Goal: Transaction & Acquisition: Purchase product/service

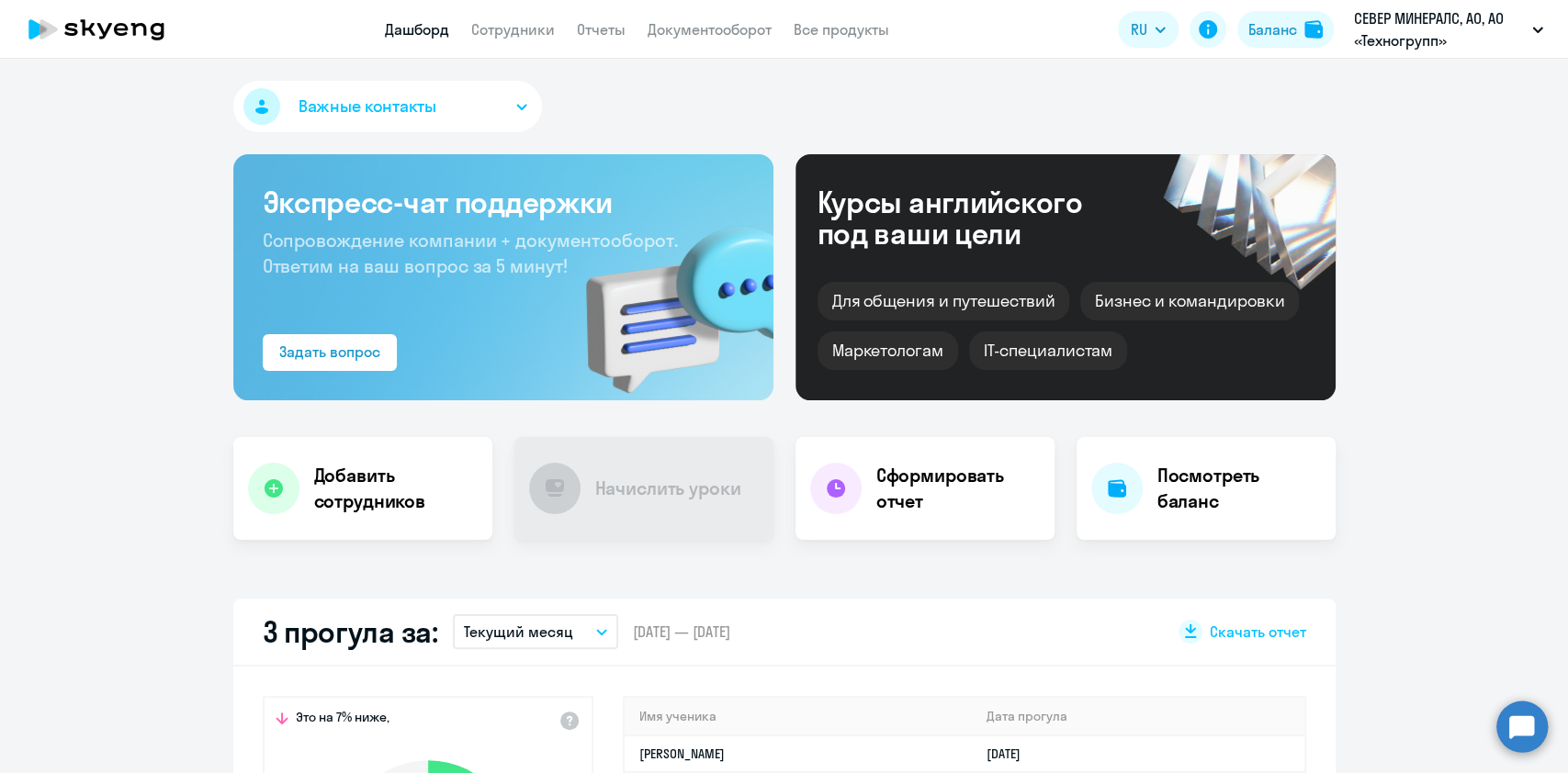
select select "30"
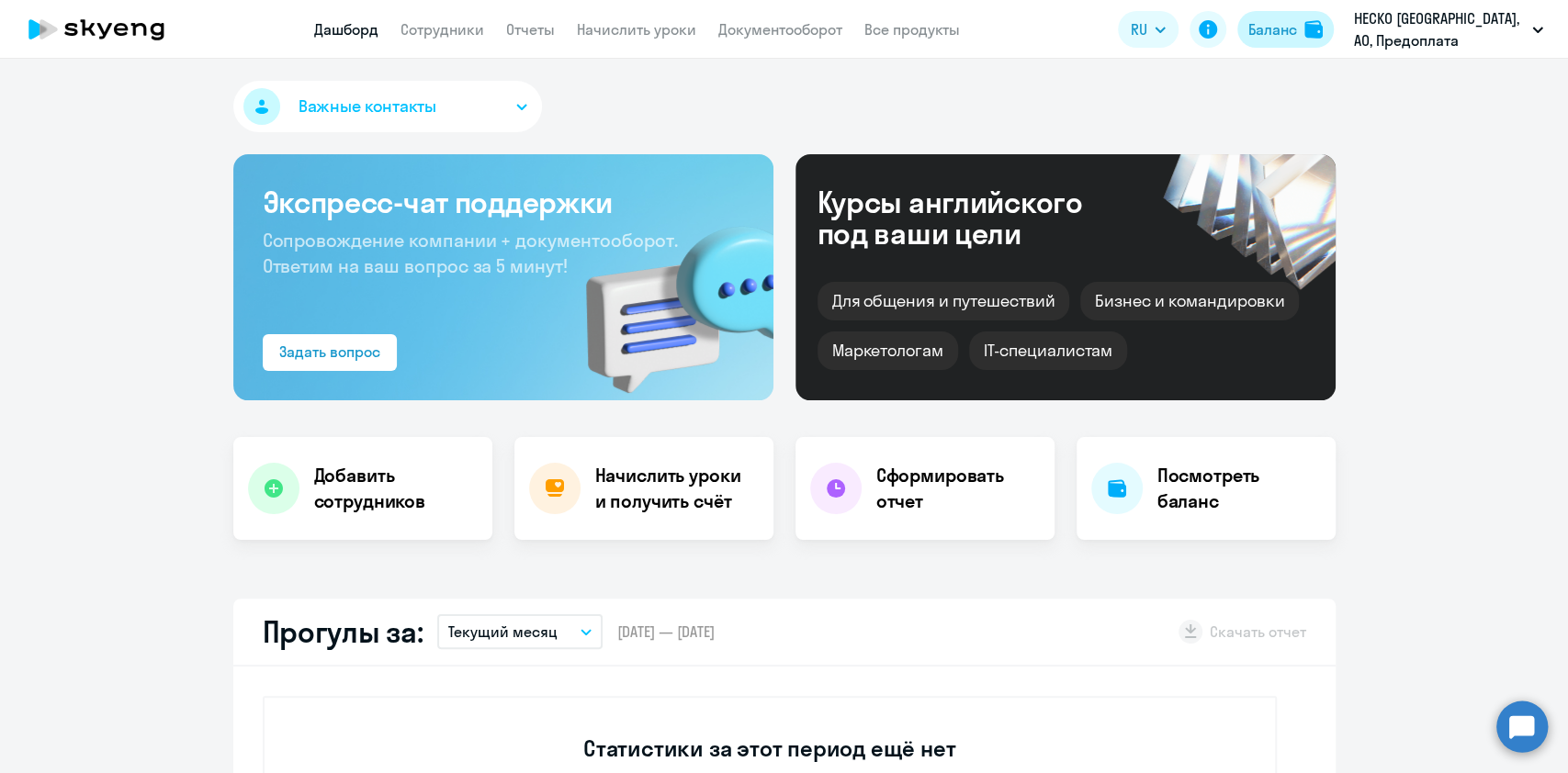
select select "30"
click at [1307, 16] on button "Баланс" at bounding box center [1285, 28] width 96 height 36
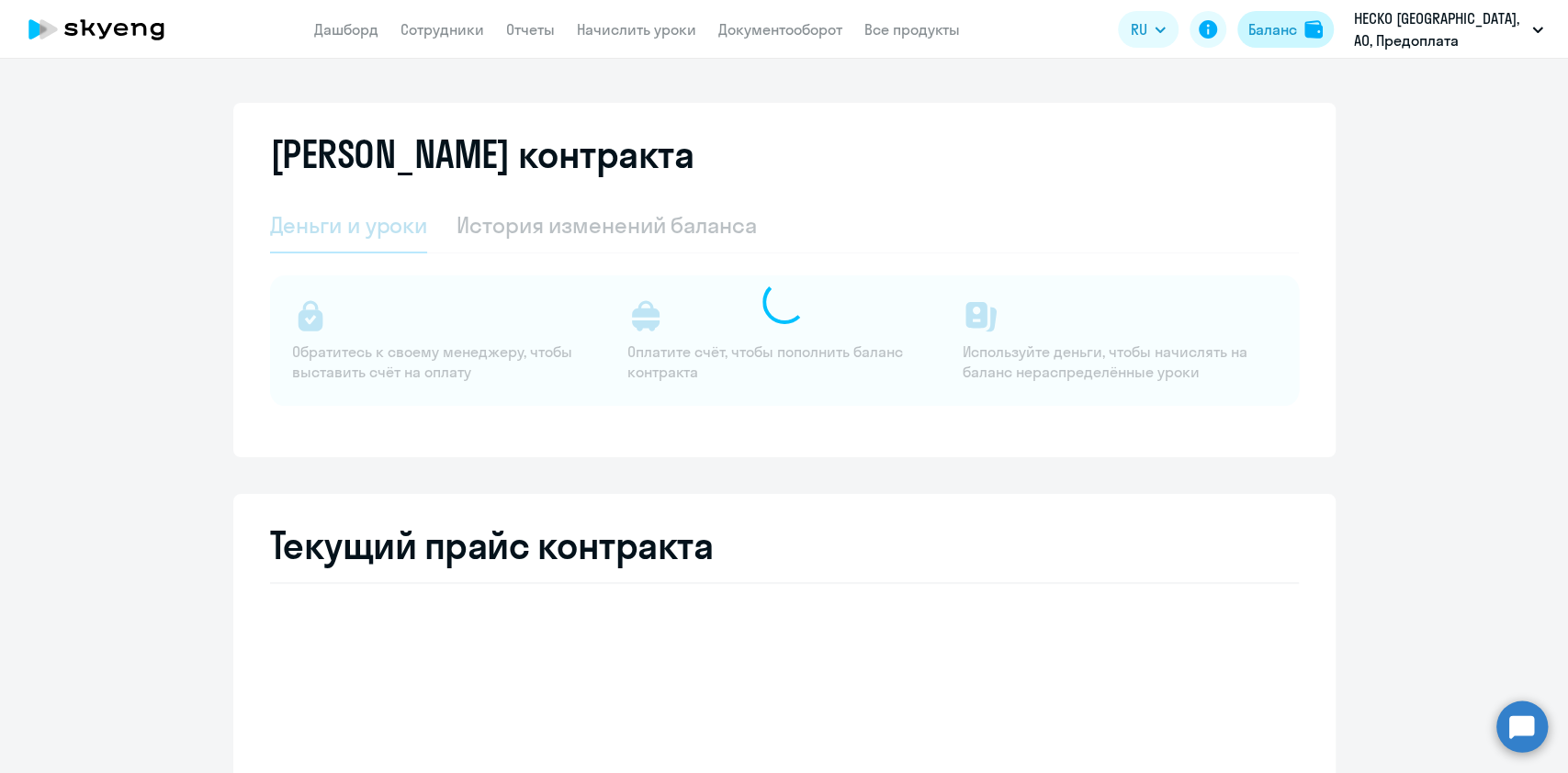
select select "english_adult_not_native_speaker"
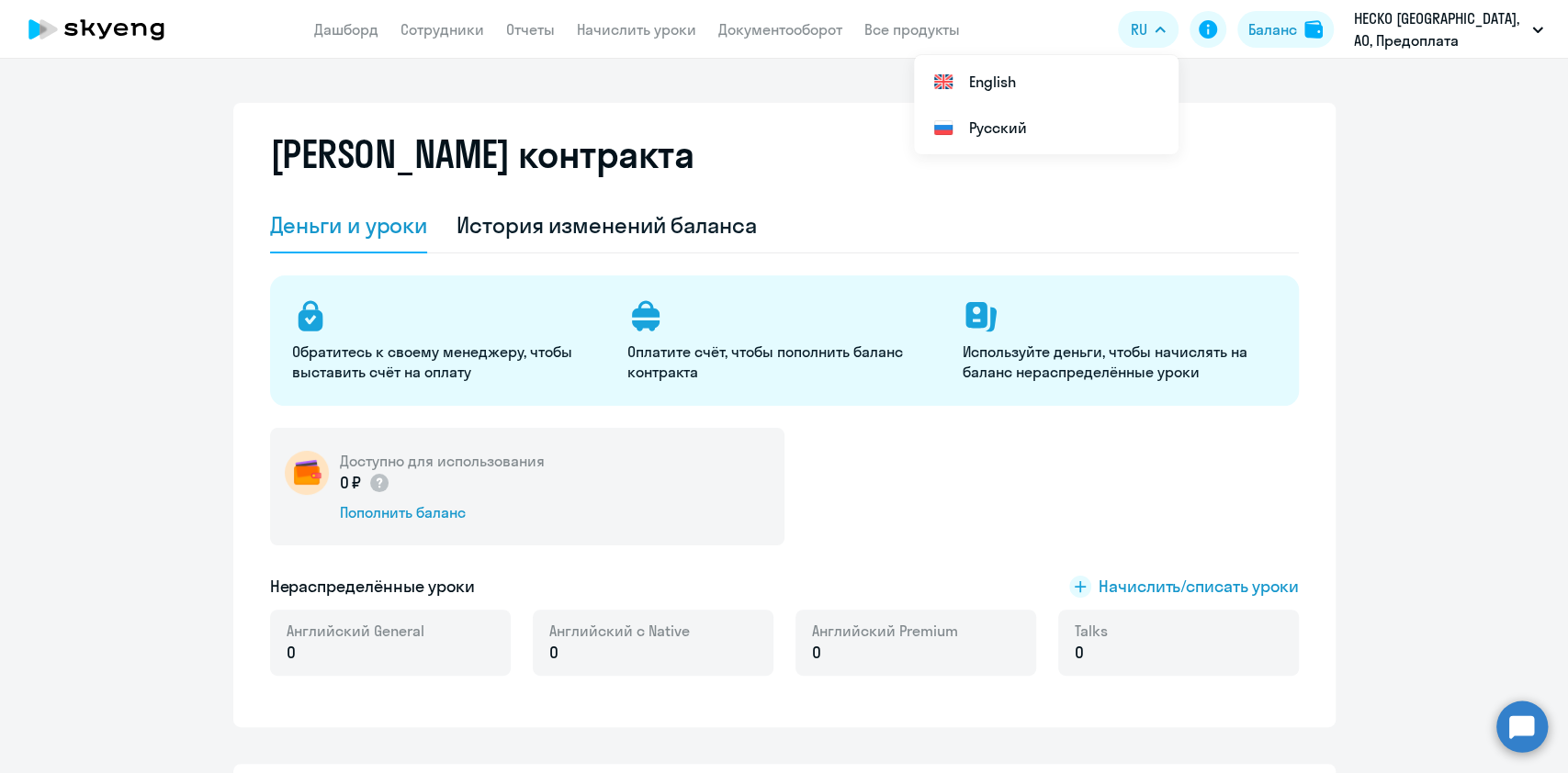
click at [383, 500] on div "0 ₽ Пополнить баланс" at bounding box center [442, 496] width 205 height 51
click at [390, 510] on div "Пополнить баланс" at bounding box center [442, 512] width 205 height 21
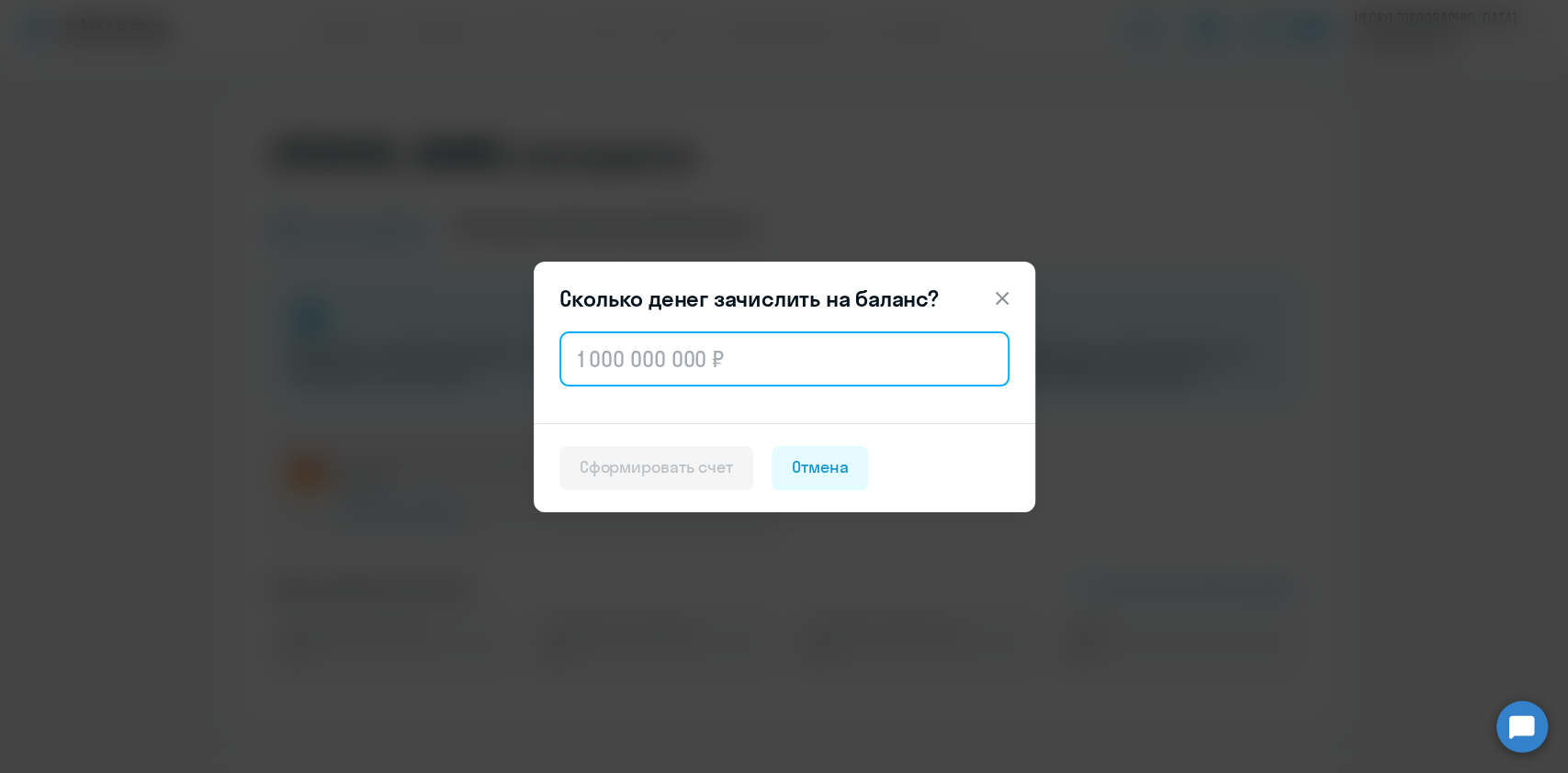
click at [748, 380] on input "text" at bounding box center [784, 359] width 450 height 55
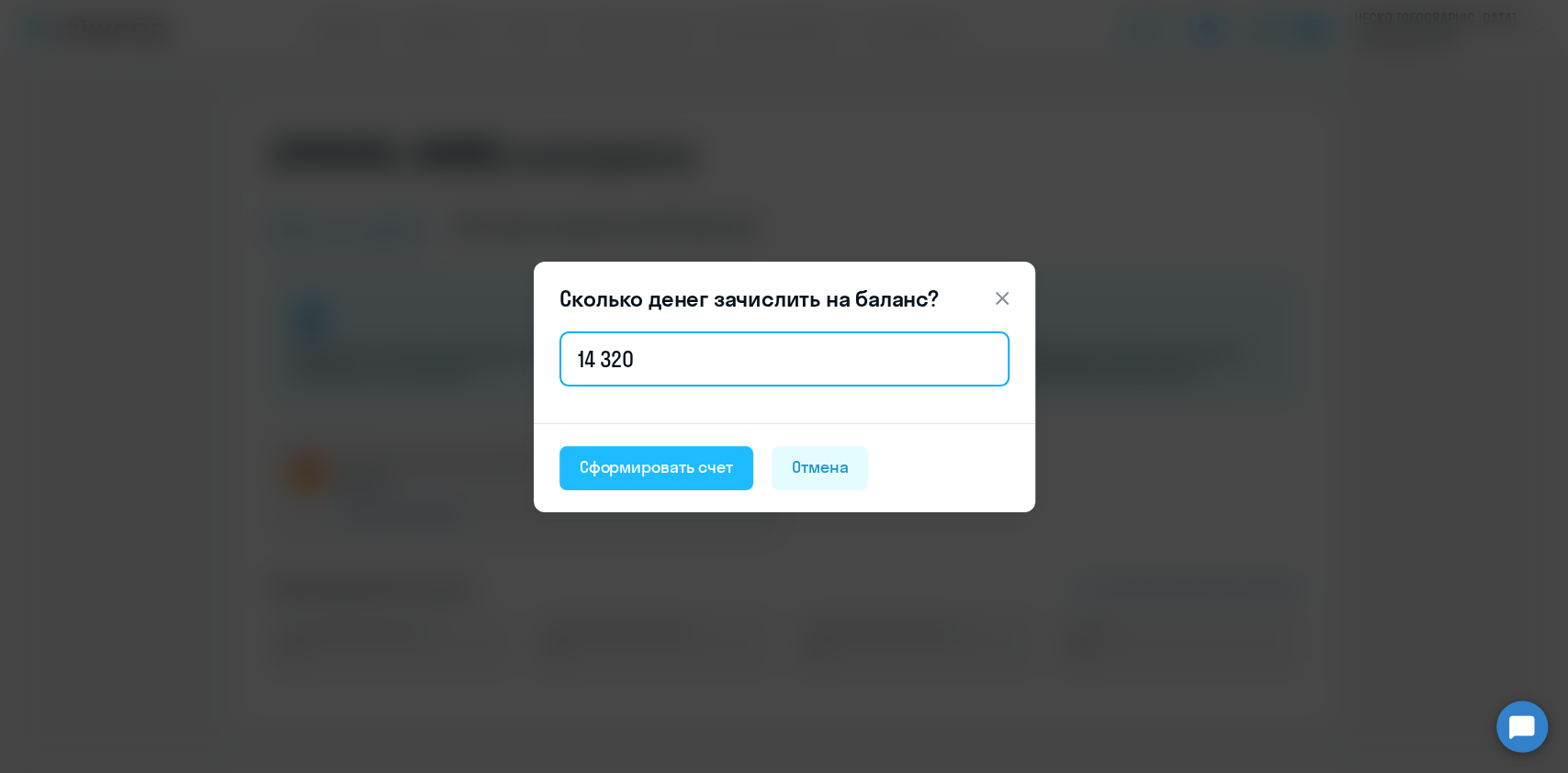
type input "14 320"
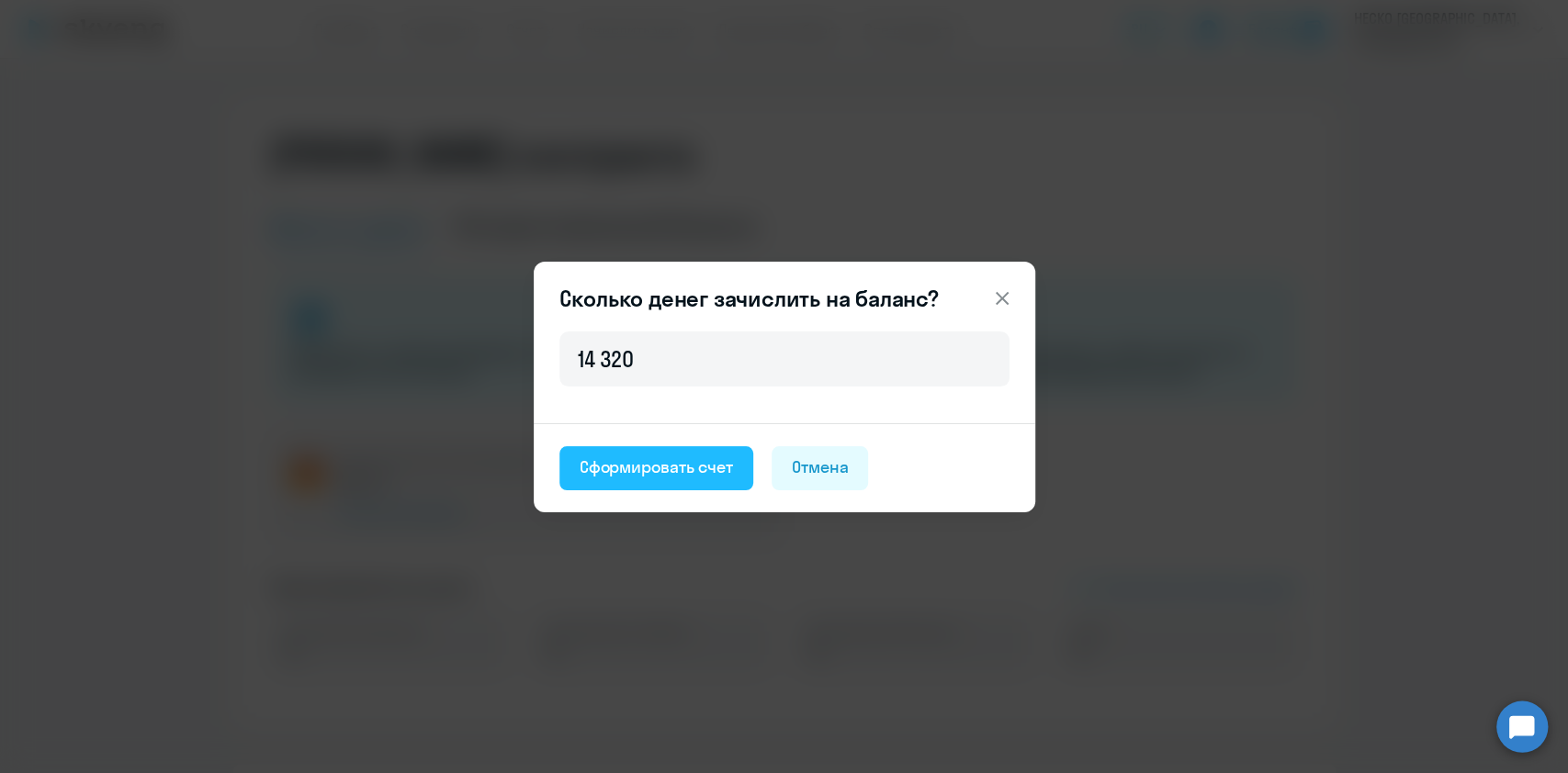
click at [685, 459] on div "Сформировать счет" at bounding box center [656, 467] width 153 height 24
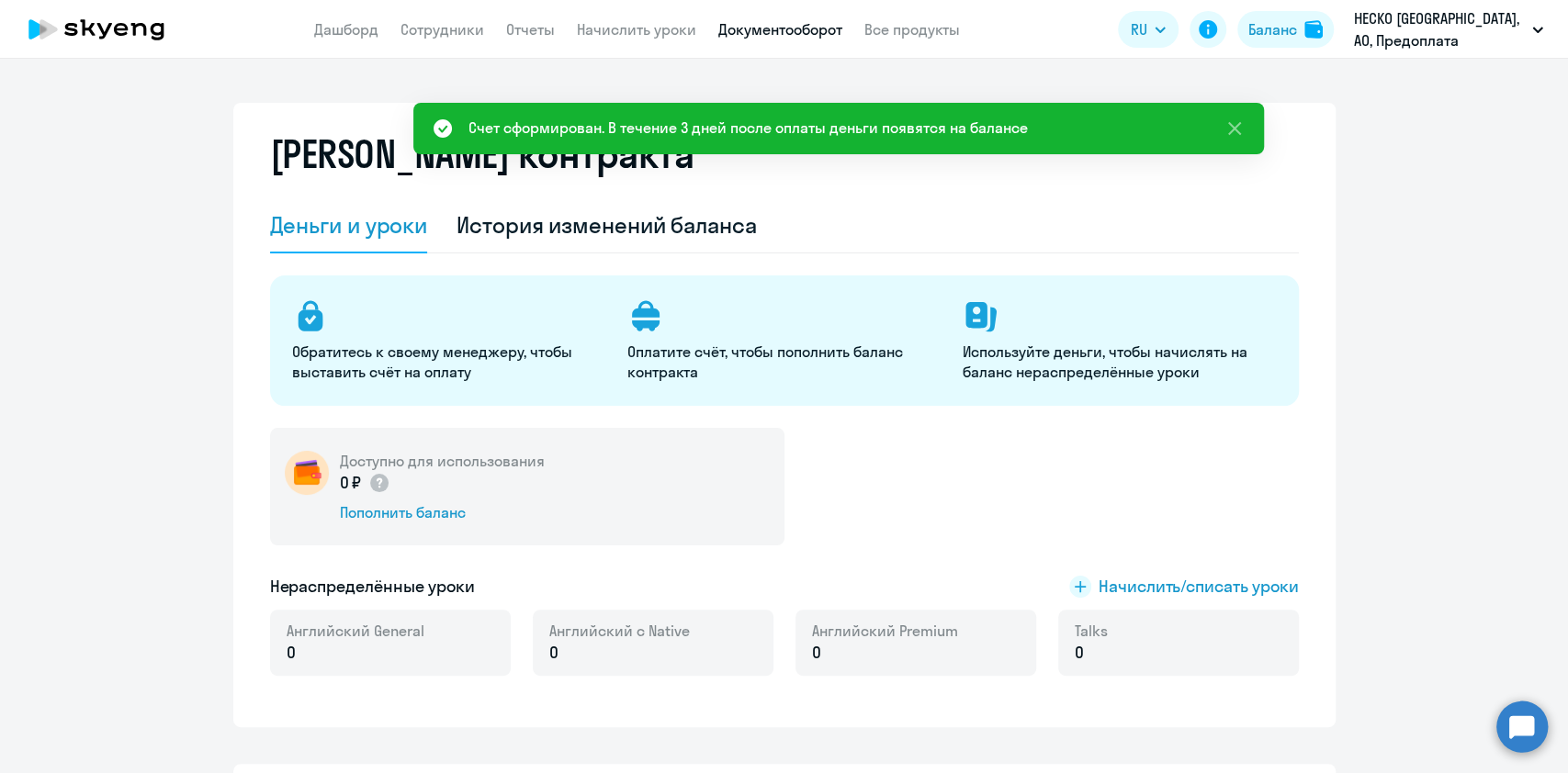
drag, startPoint x: 772, startPoint y: 42, endPoint x: 809, endPoint y: 22, distance: 42.1
click at [809, 22] on app-header "Дашборд Сотрудники Отчеты Начислить уроки Документооборот Все продукты Дашборд …" at bounding box center [784, 29] width 1568 height 59
click at [809, 22] on link "Документооборот" at bounding box center [780, 29] width 124 height 19
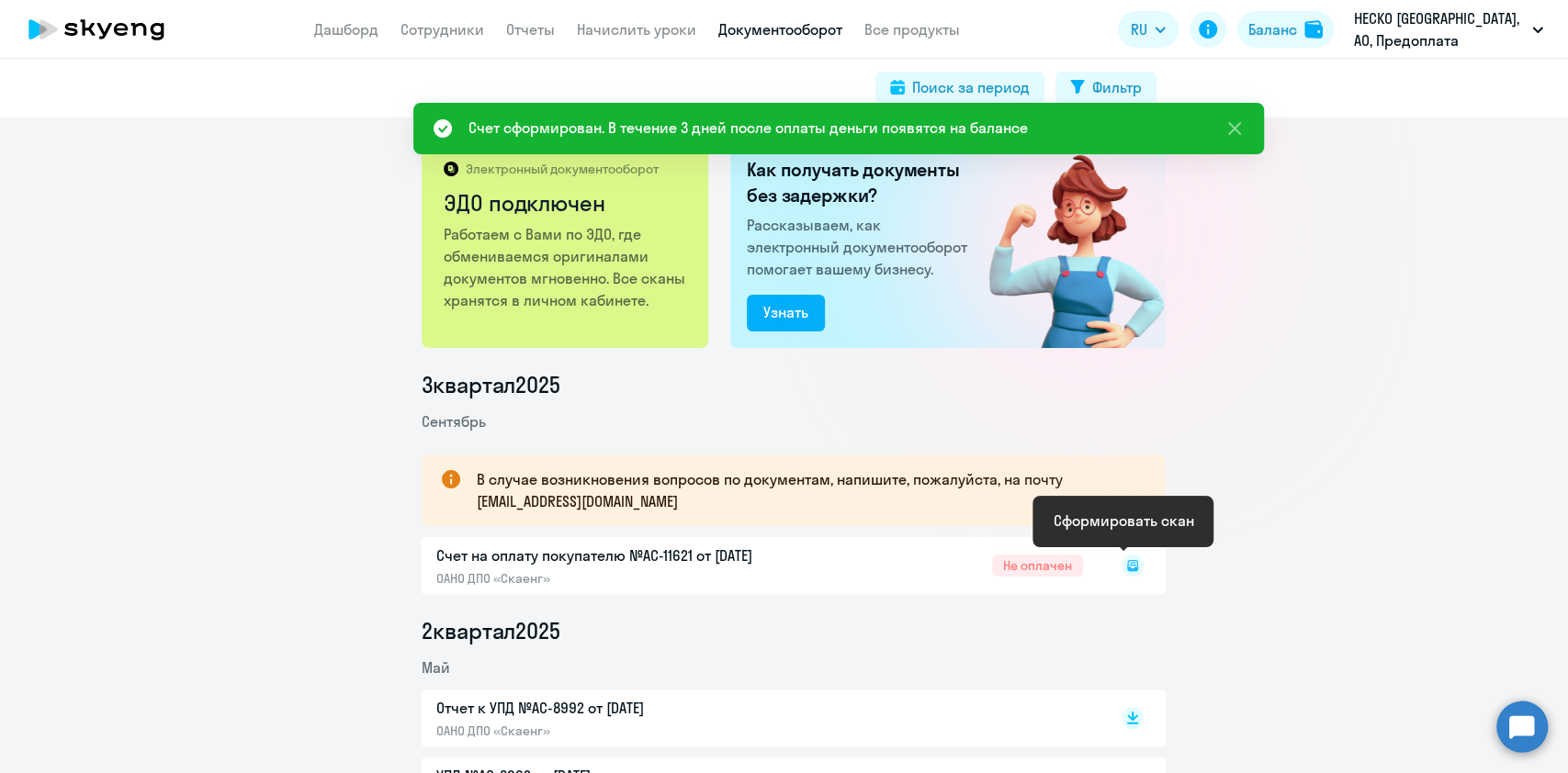
click at [1127, 568] on icon at bounding box center [1132, 565] width 11 height 11
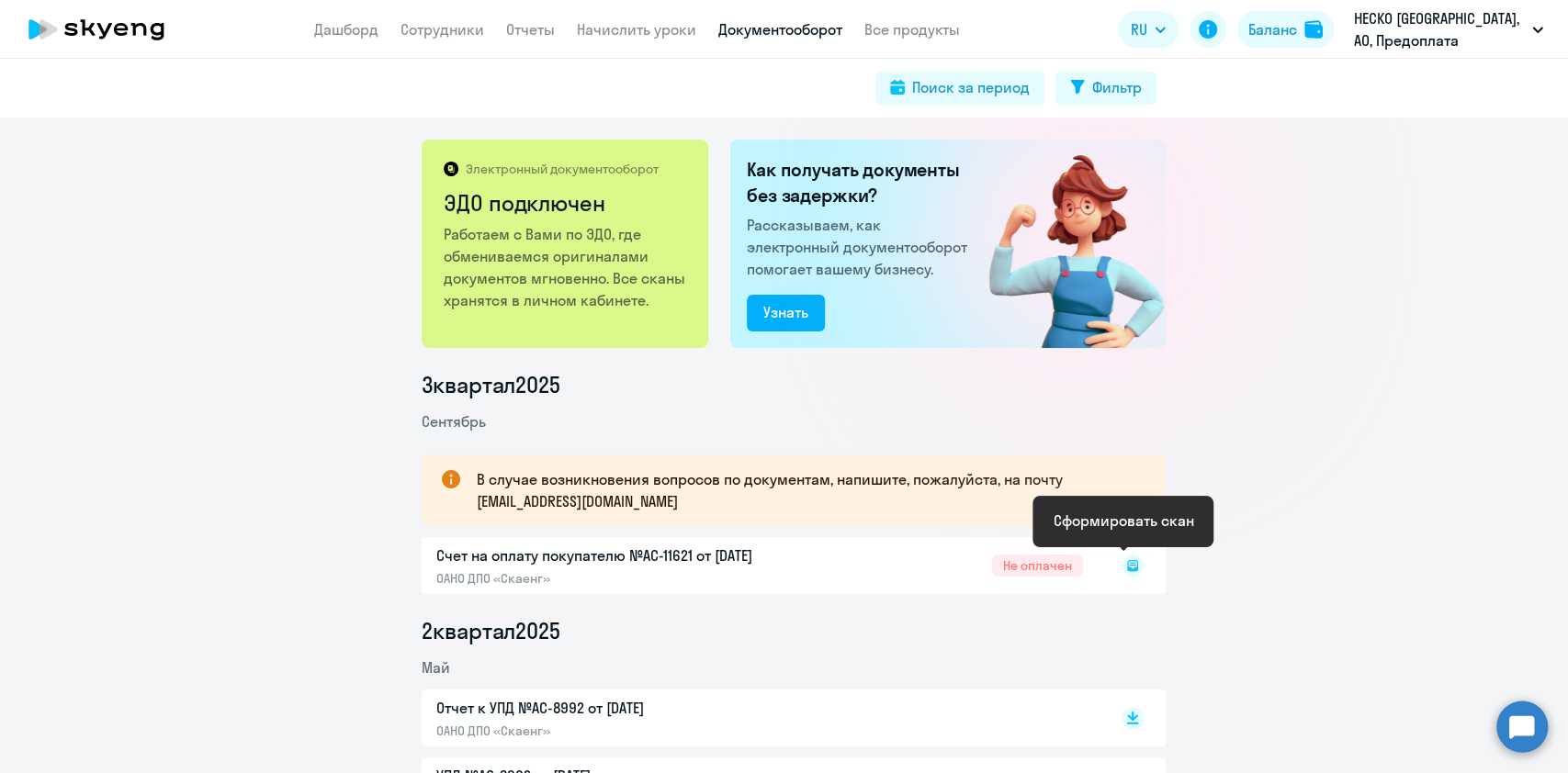
click at [1127, 568] on icon at bounding box center [1132, 565] width 11 height 11
click at [720, 547] on p "Счет на оплату покупателю №AC-11621 от [DATE]" at bounding box center [629, 555] width 386 height 22
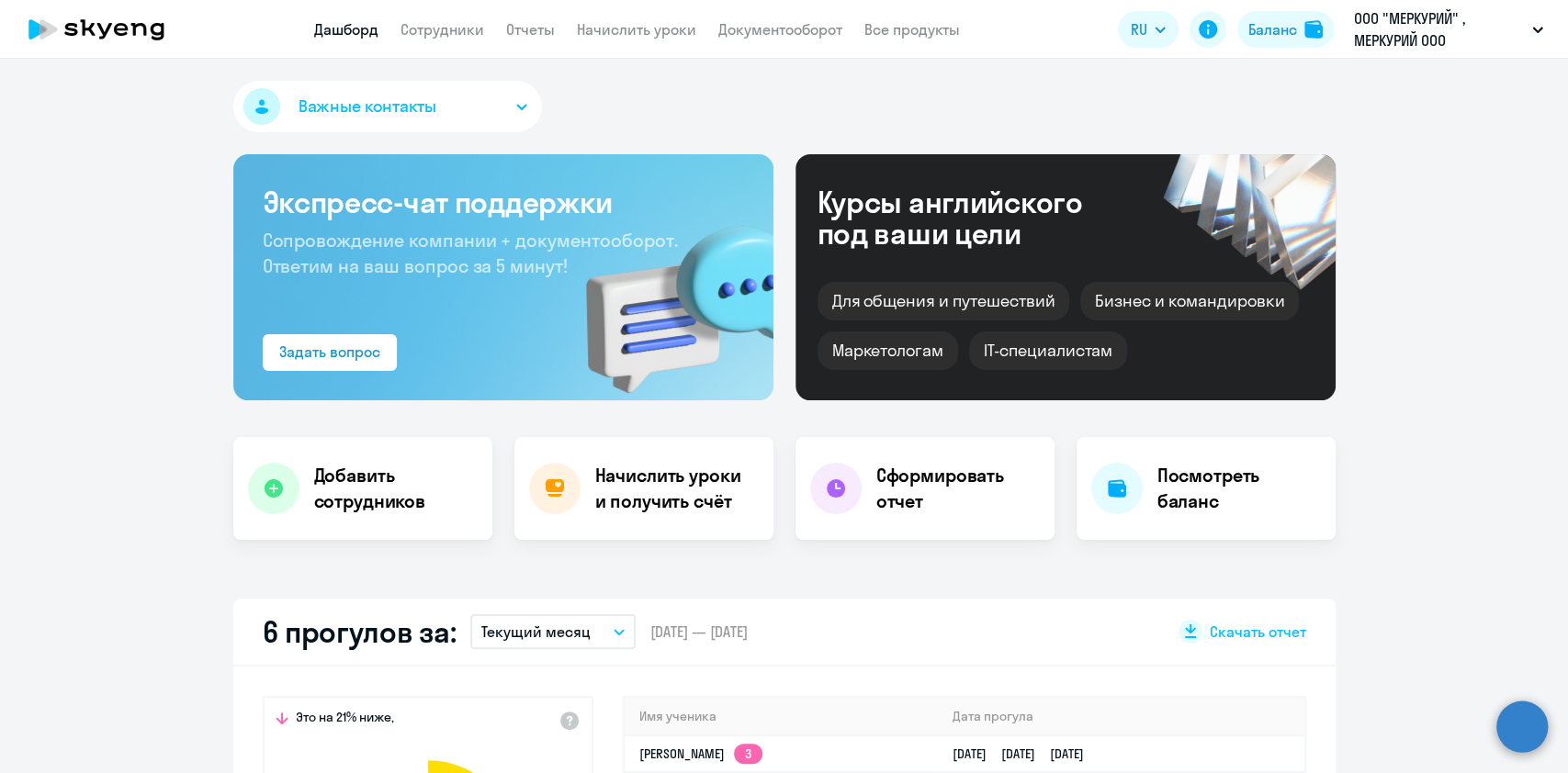
select select "30"
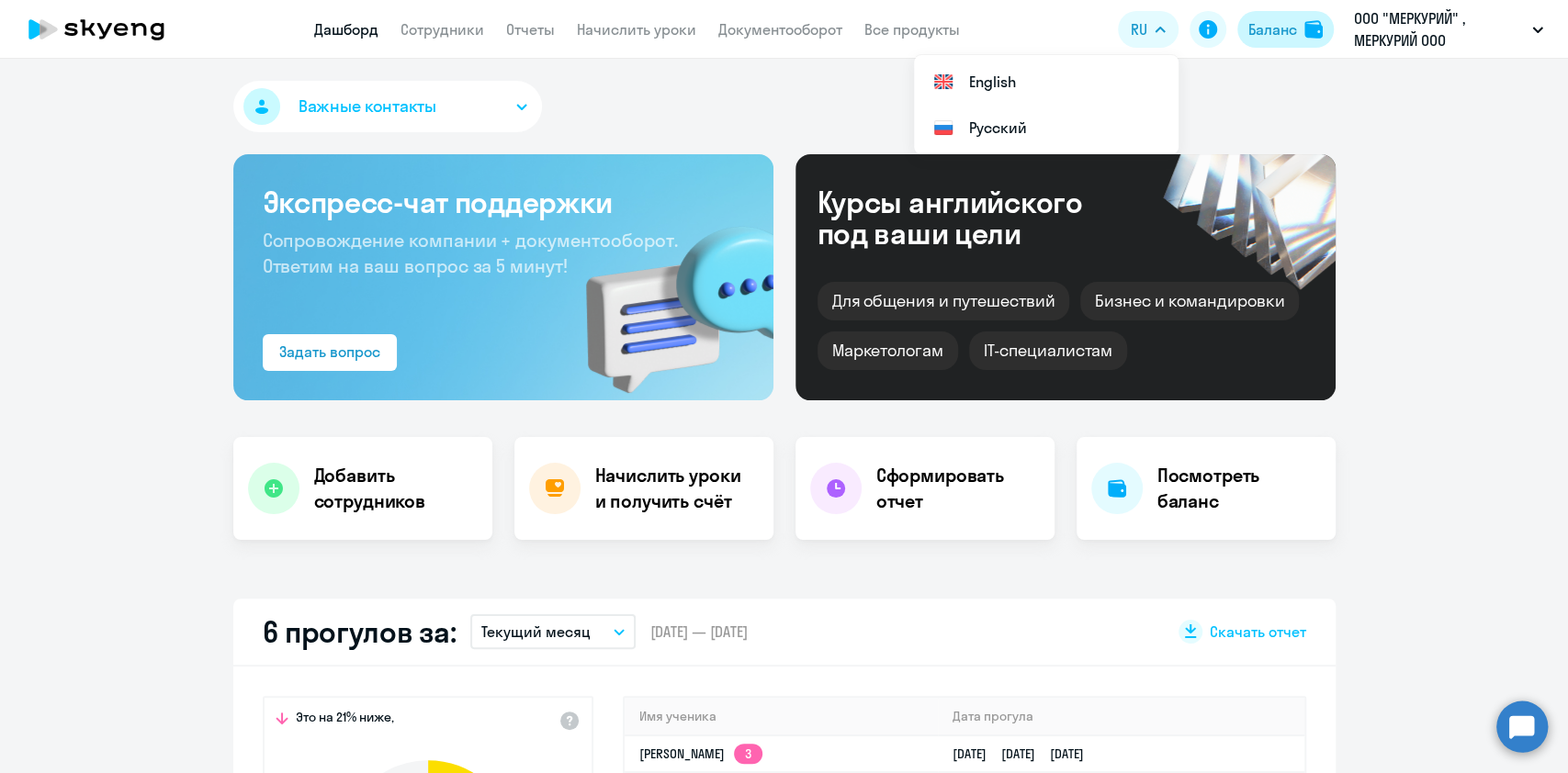
click at [1259, 35] on div "Баланс" at bounding box center [1273, 29] width 49 height 22
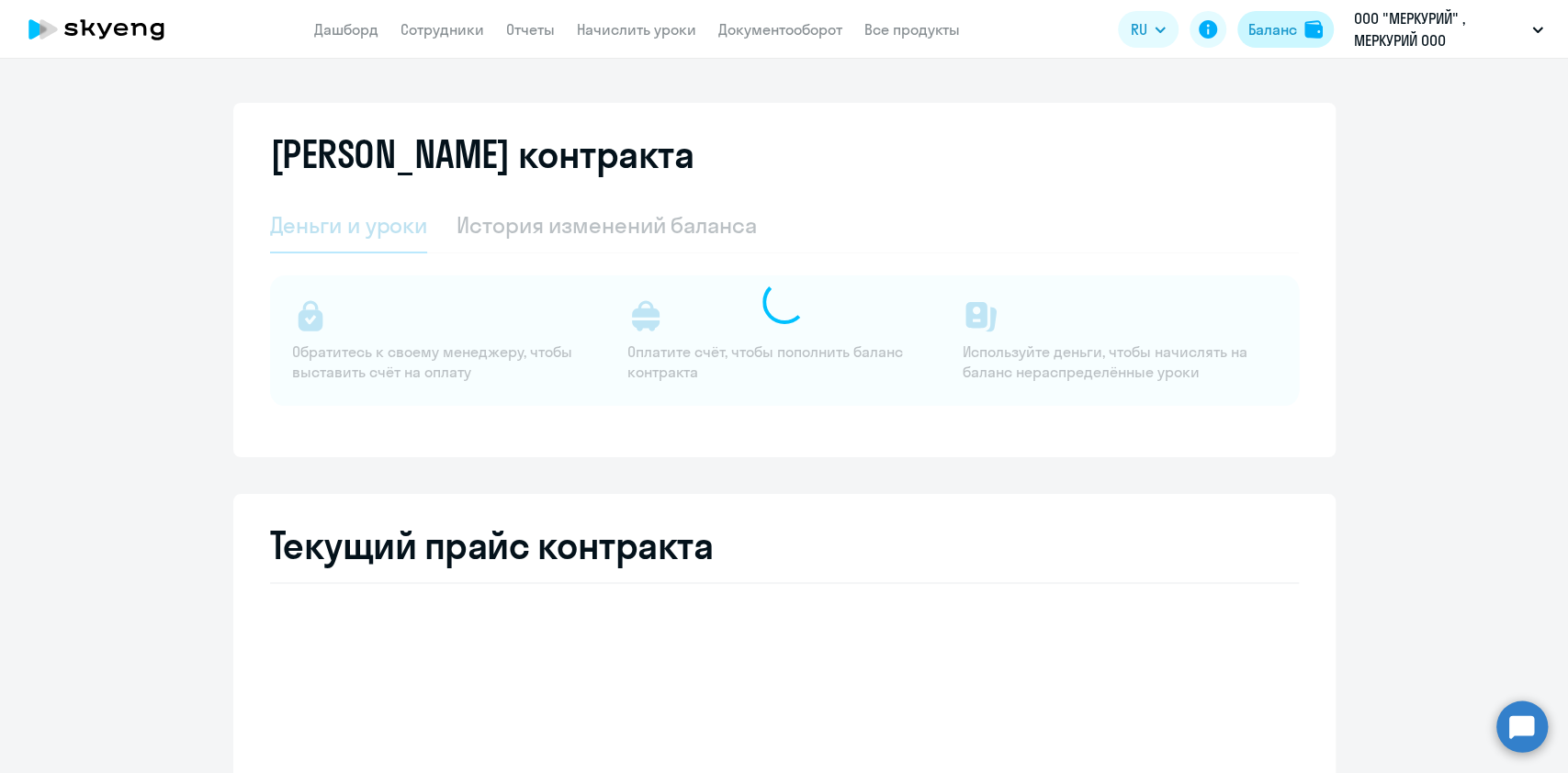
select select "english_adult_not_native_speaker"
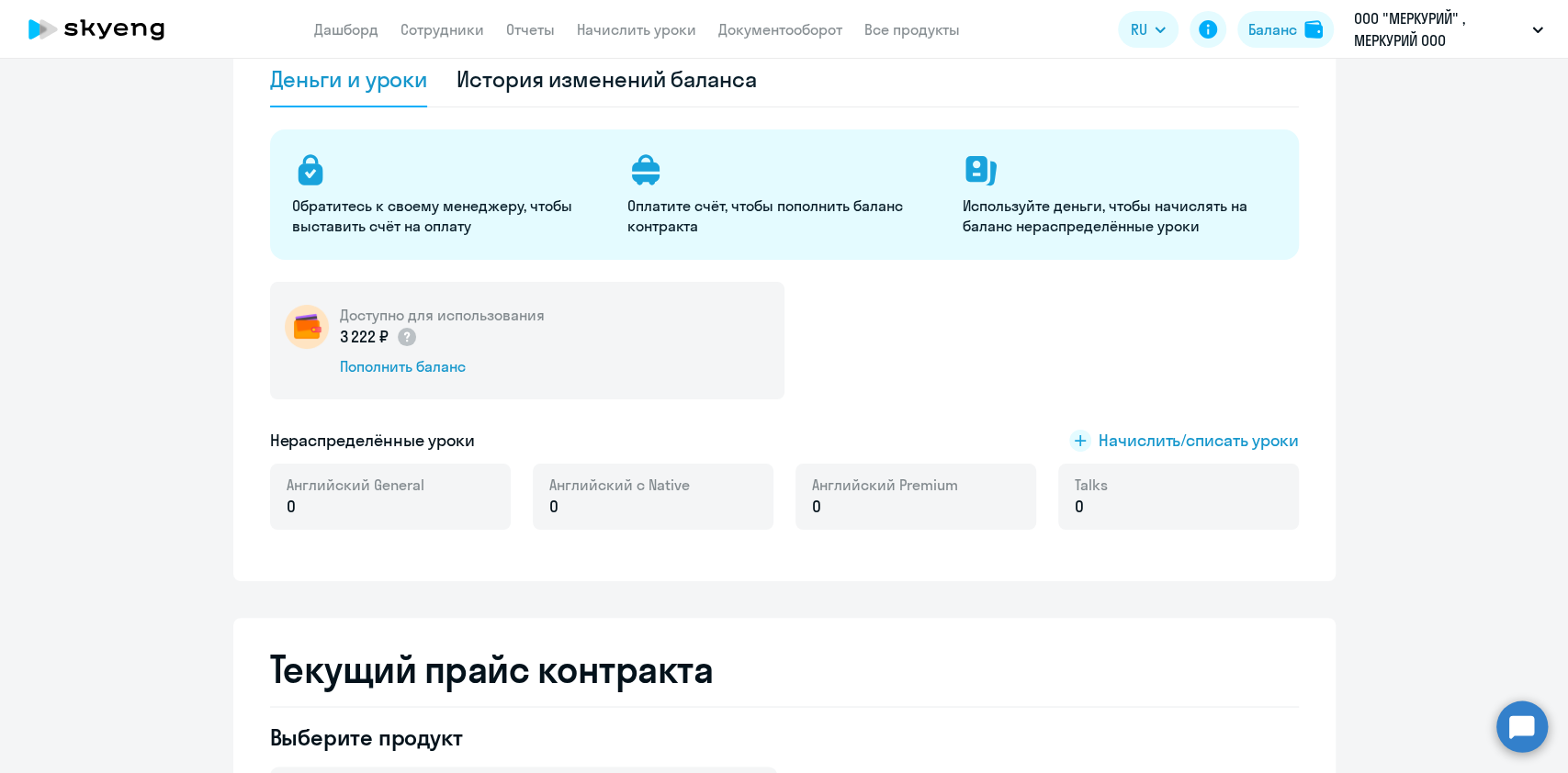
scroll to position [149, 0]
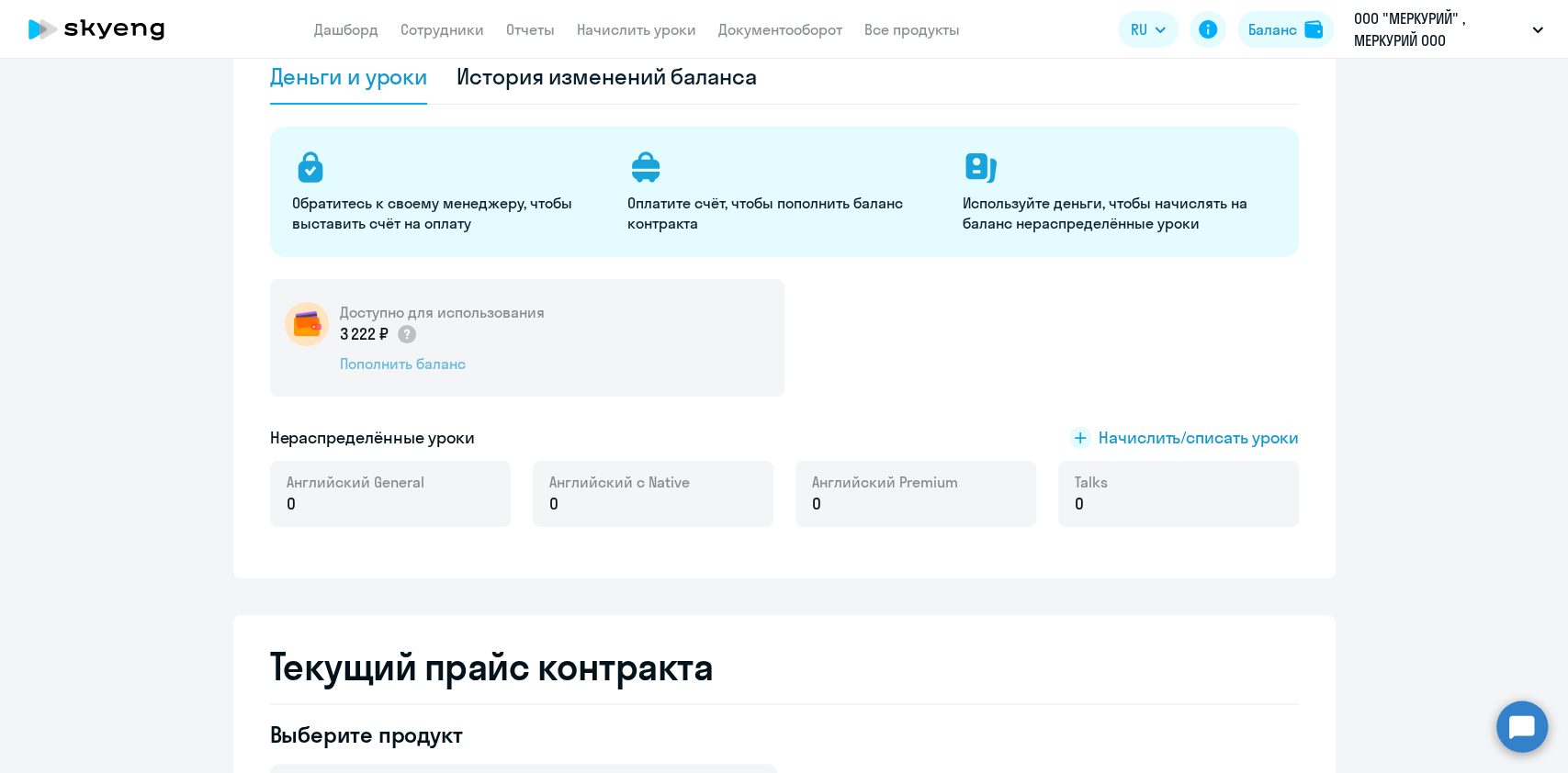
drag, startPoint x: 422, startPoint y: 374, endPoint x: 421, endPoint y: 361, distance: 13.0
click at [421, 361] on div "Доступно для использования 3 222 ₽ Пополнить баланс" at bounding box center [527, 338] width 514 height 118
click at [421, 361] on div "Пополнить баланс" at bounding box center [442, 363] width 205 height 21
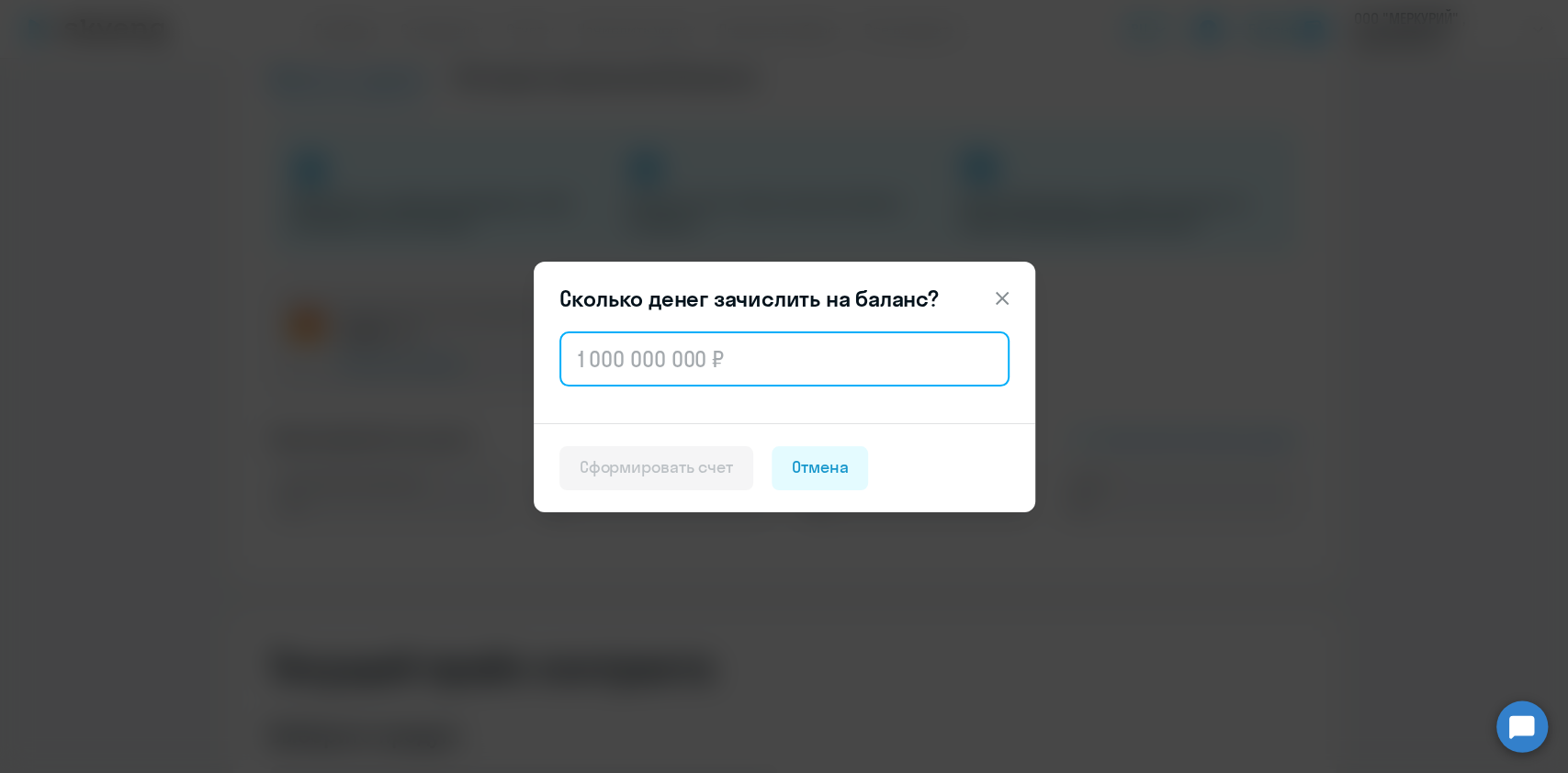
click at [693, 355] on input "text" at bounding box center [784, 359] width 450 height 55
paste input "45 824"
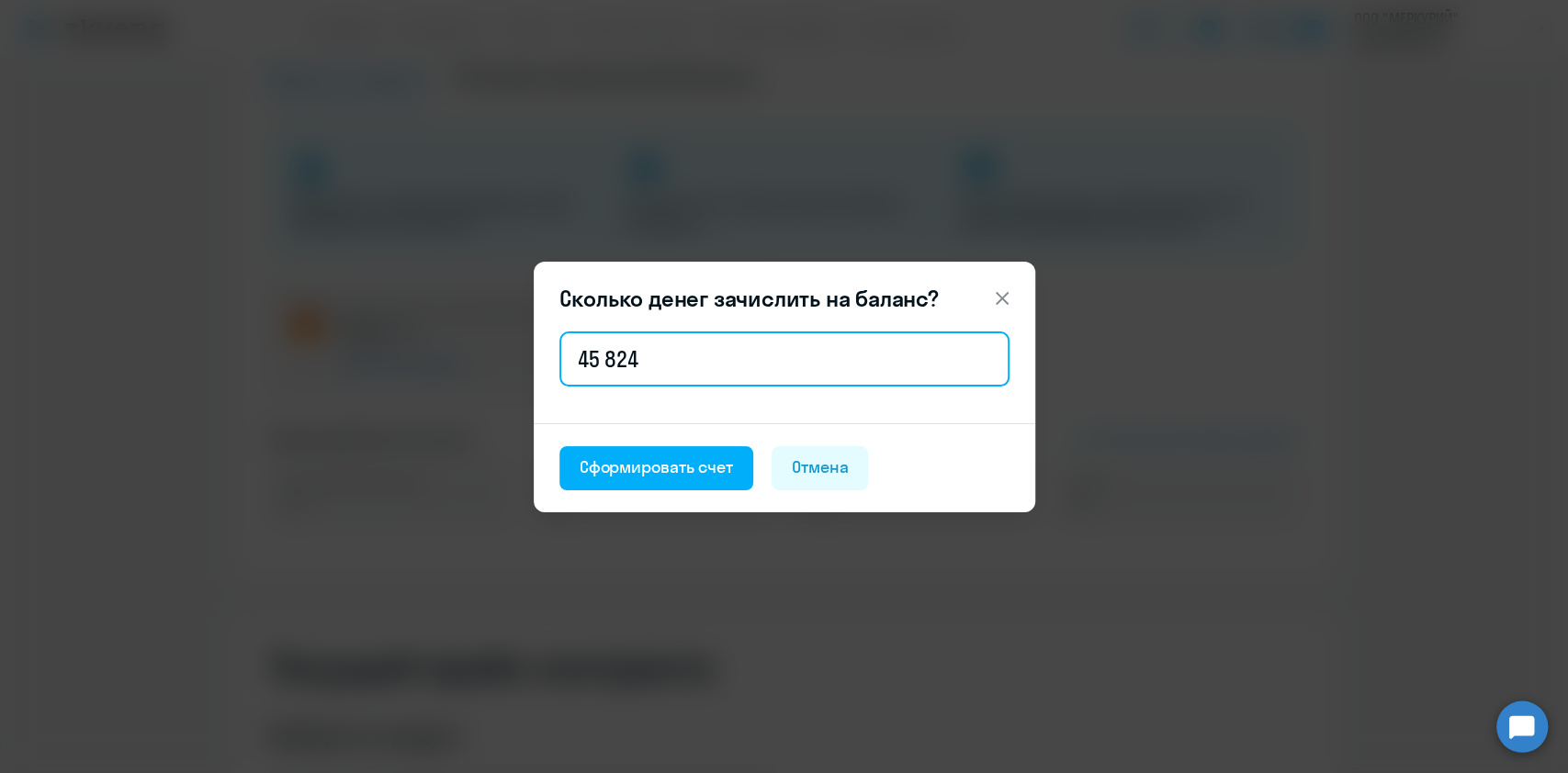
type input "45 824"
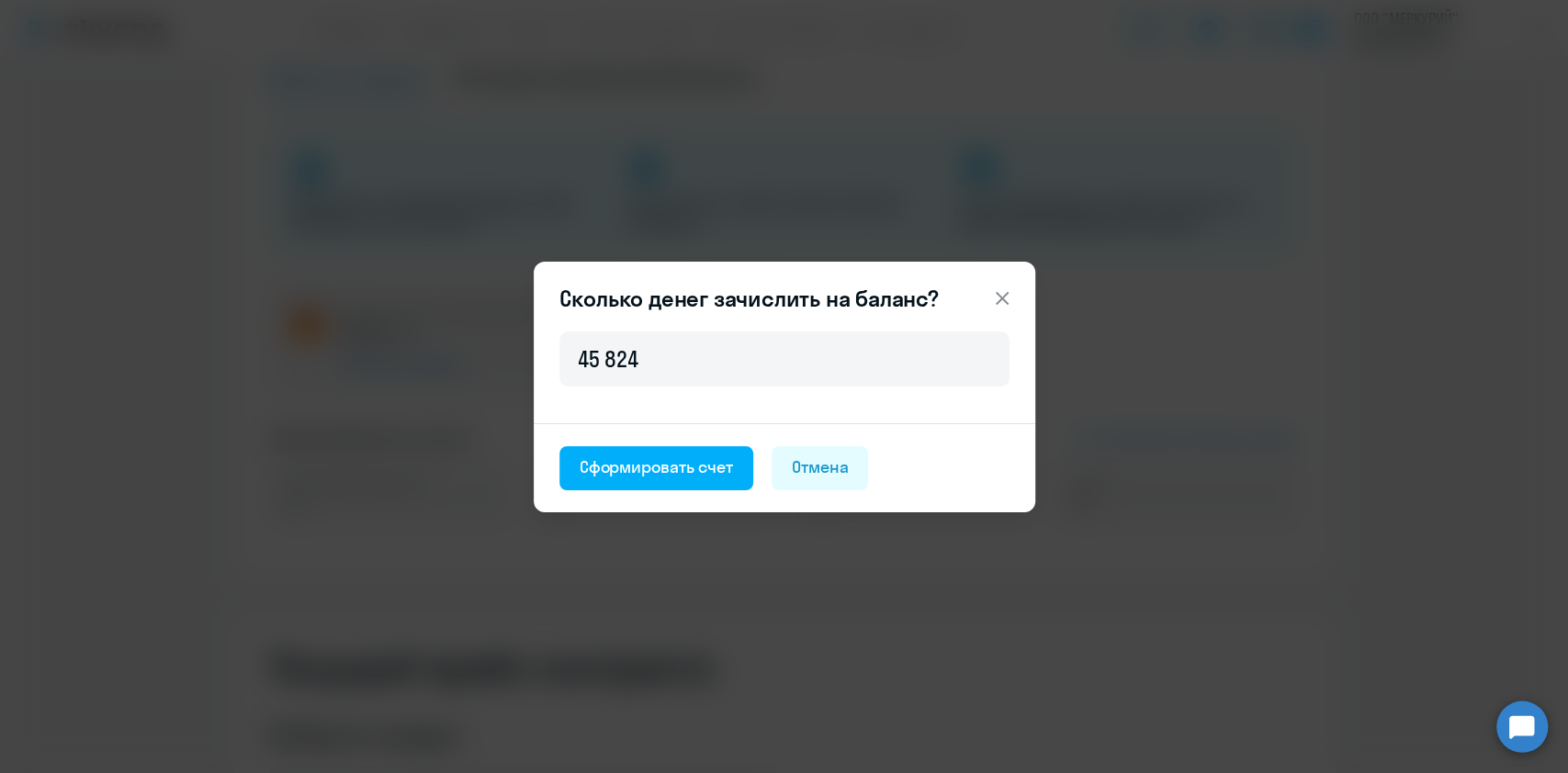
click at [1000, 293] on icon at bounding box center [1002, 298] width 22 height 22
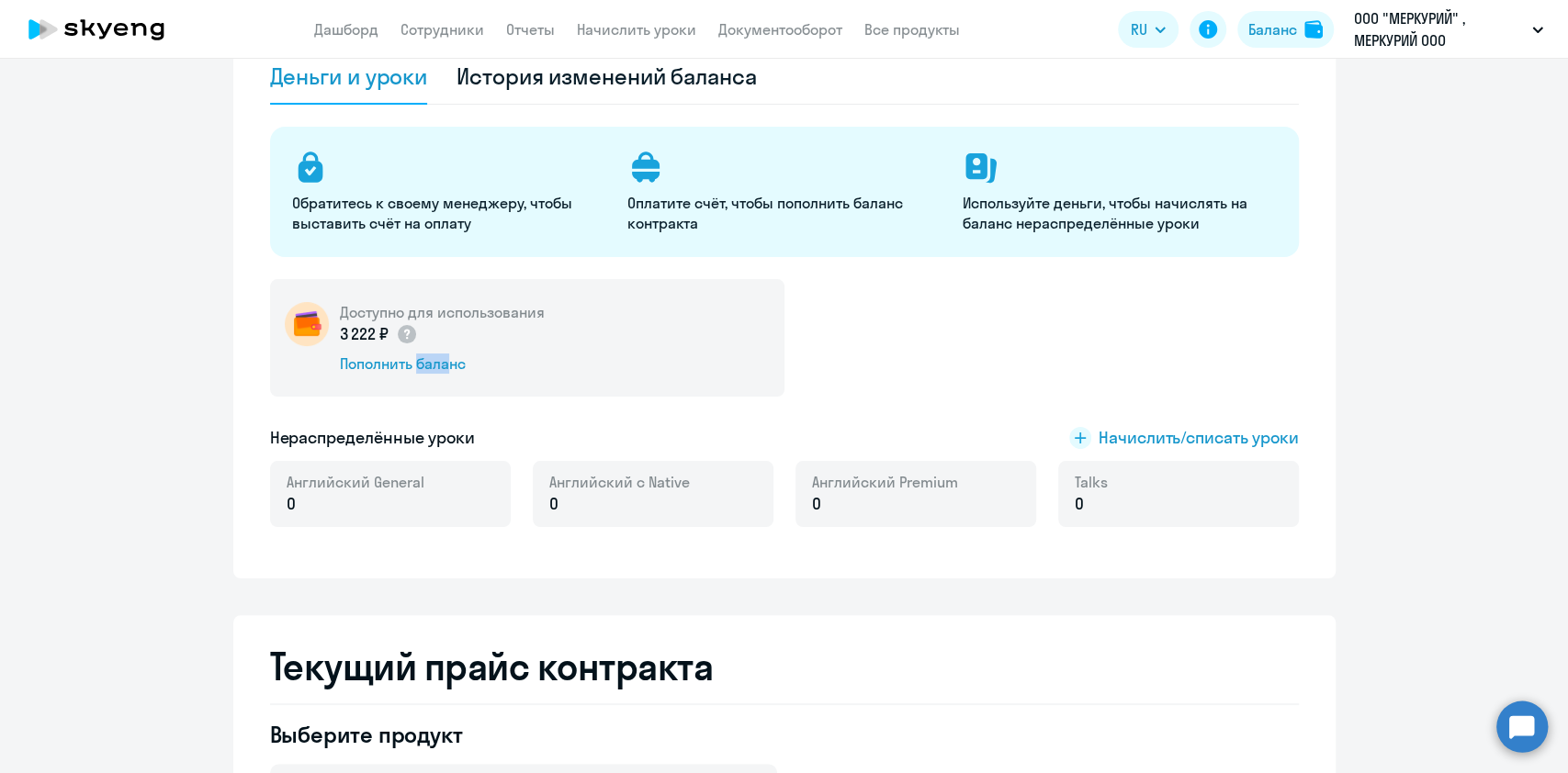
drag, startPoint x: 400, startPoint y: 386, endPoint x: 432, endPoint y: 377, distance: 33.2
click at [432, 377] on div "Доступно для использования 3 222 ₽ Пополнить баланс" at bounding box center [527, 338] width 514 height 118
click at [424, 356] on div "Пополнить баланс" at bounding box center [442, 363] width 205 height 21
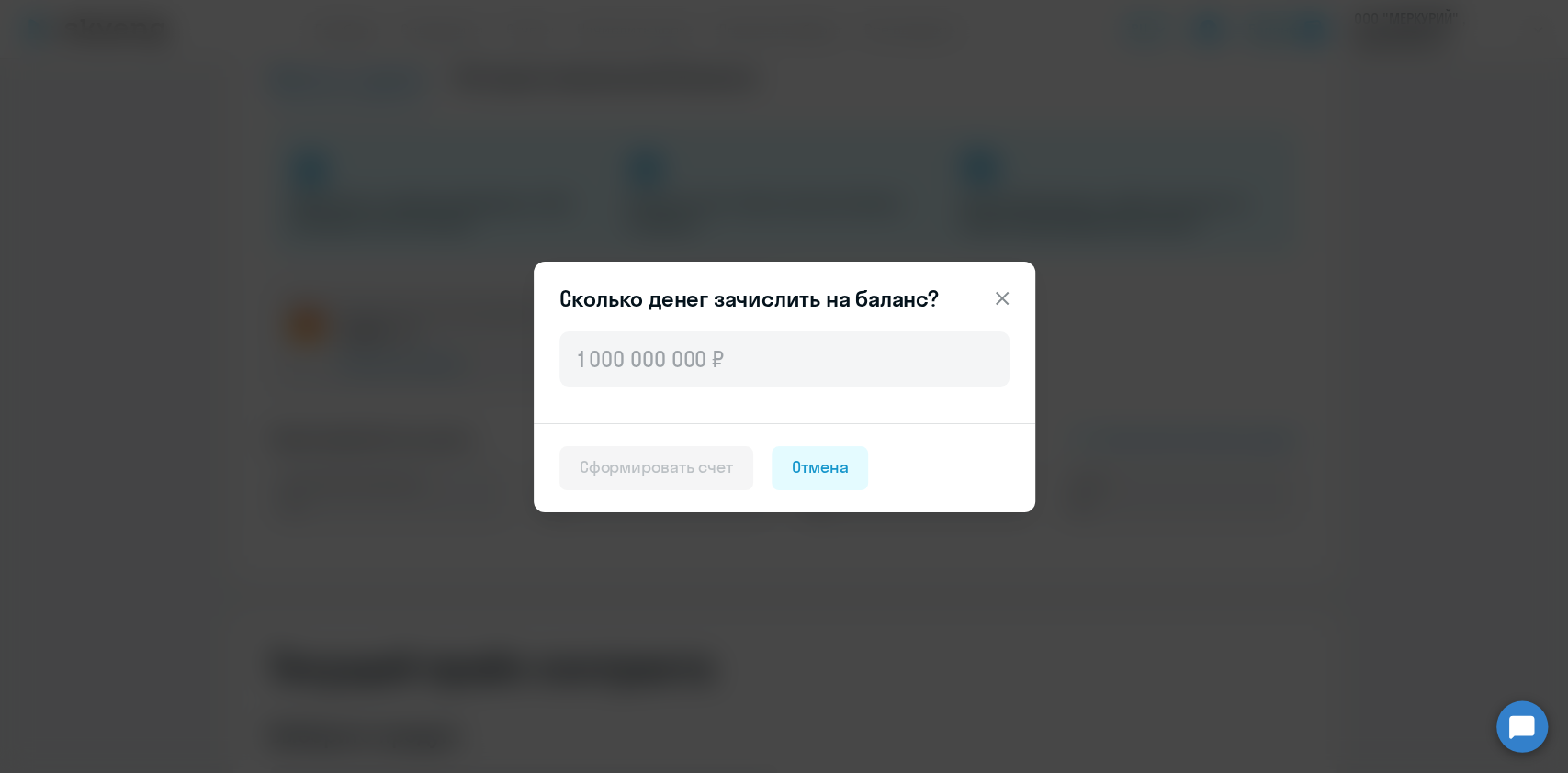
click at [649, 328] on div at bounding box center [784, 357] width 450 height 59
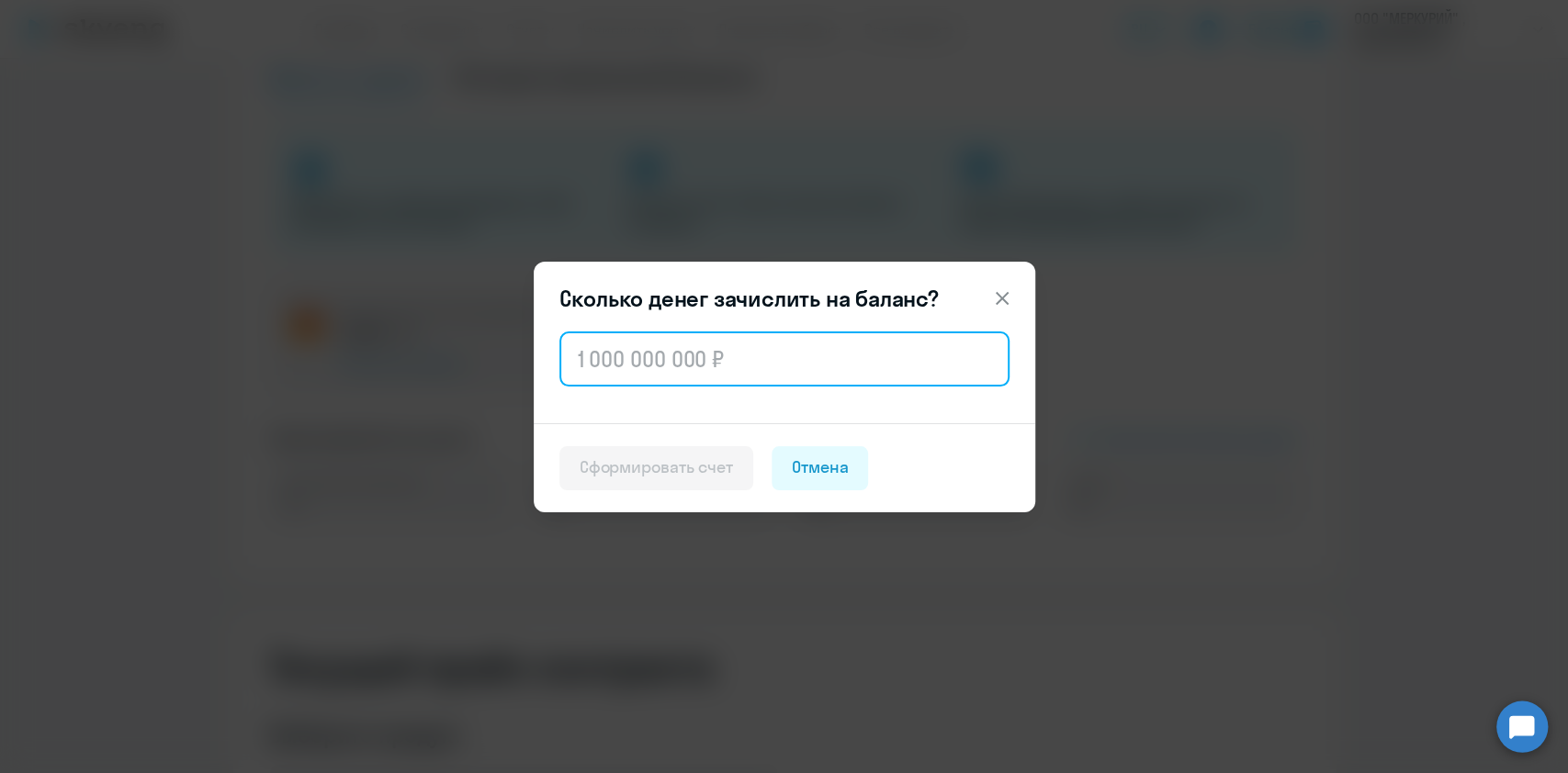
paste input "45 824"
click at [663, 350] on input "45 824" at bounding box center [784, 359] width 450 height 55
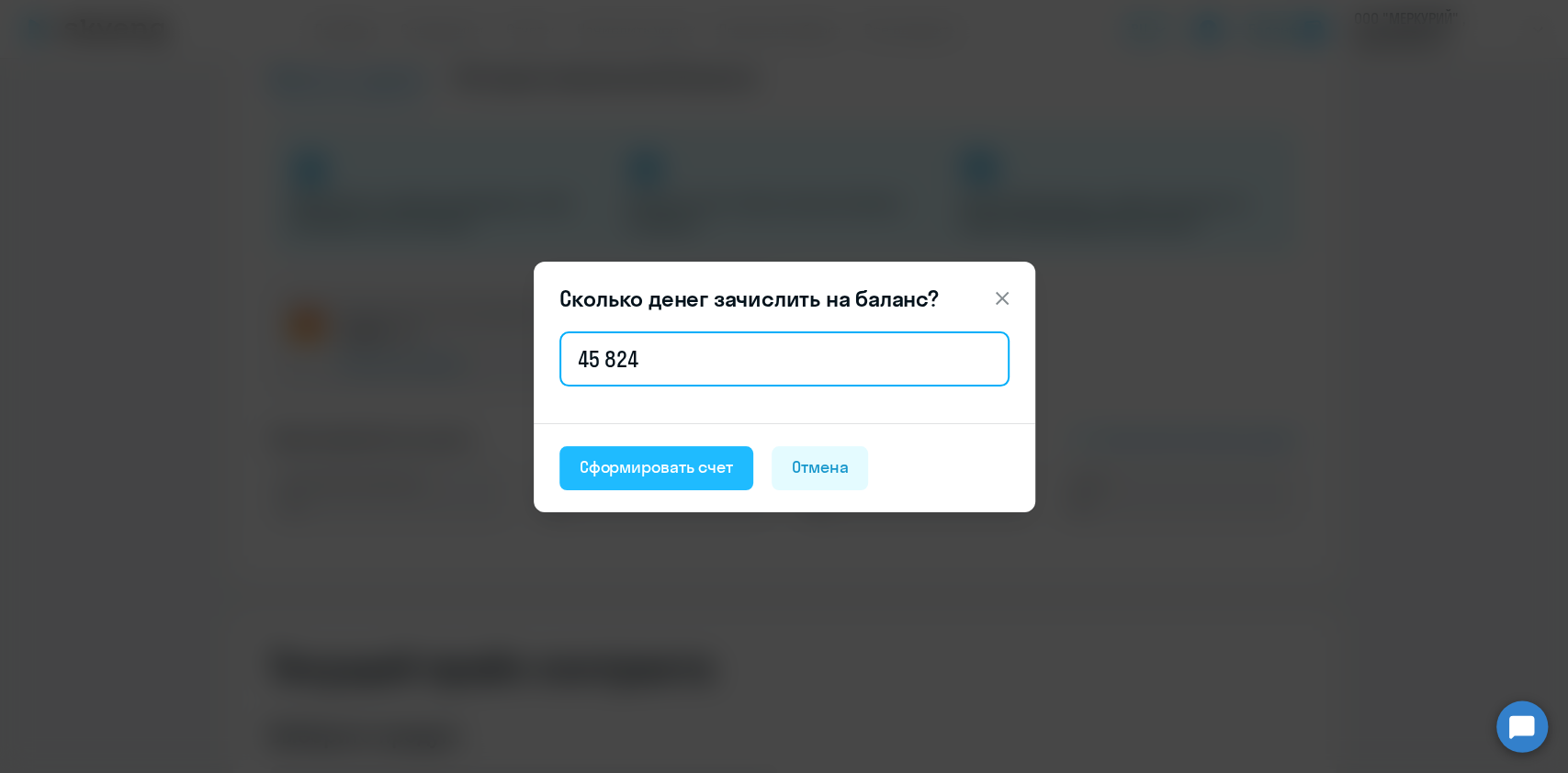
type input "45 824"
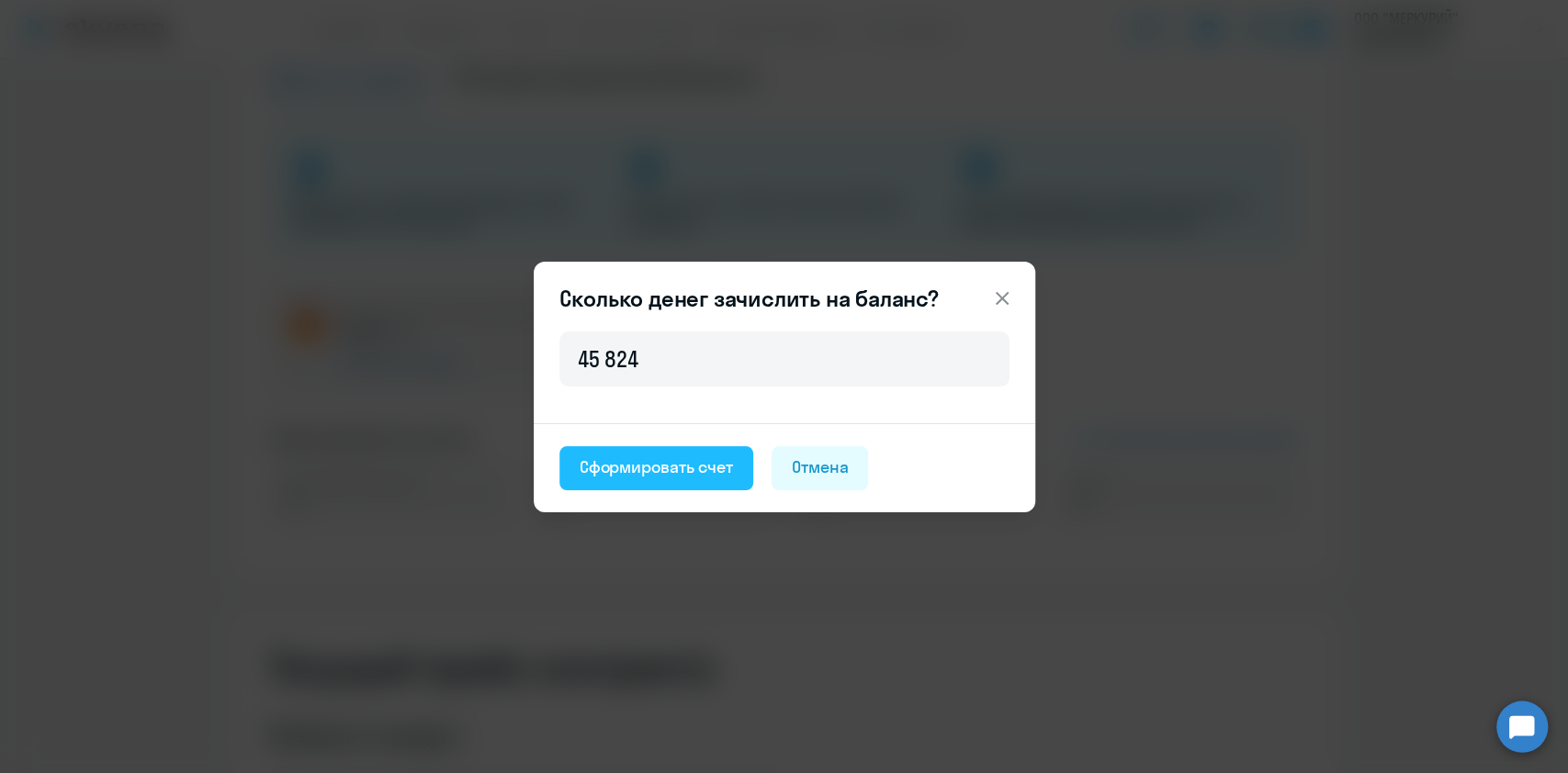
click at [654, 472] on div "Сформировать счет" at bounding box center [656, 467] width 153 height 24
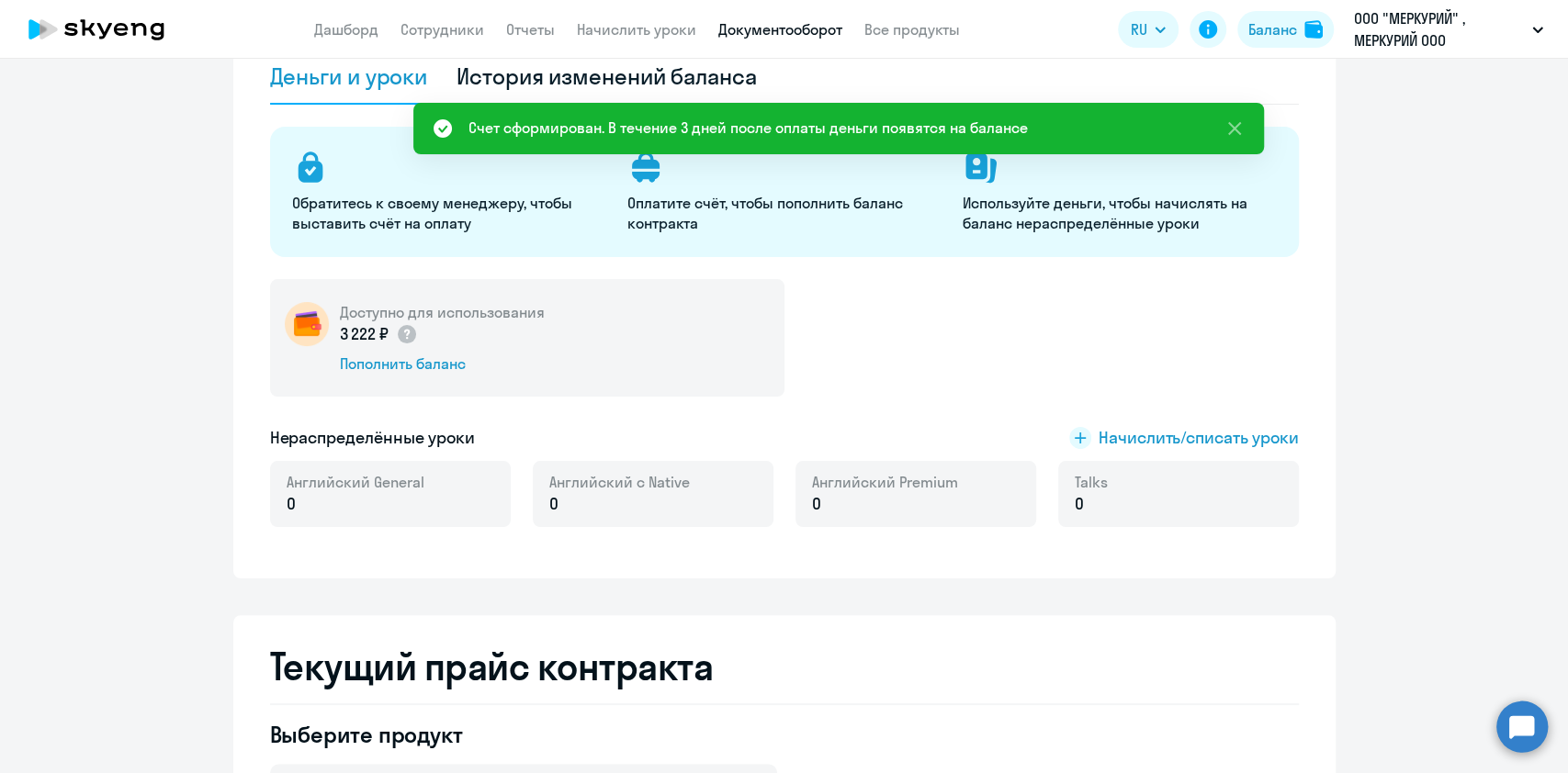
click at [784, 22] on link "Документооборот" at bounding box center [780, 29] width 124 height 19
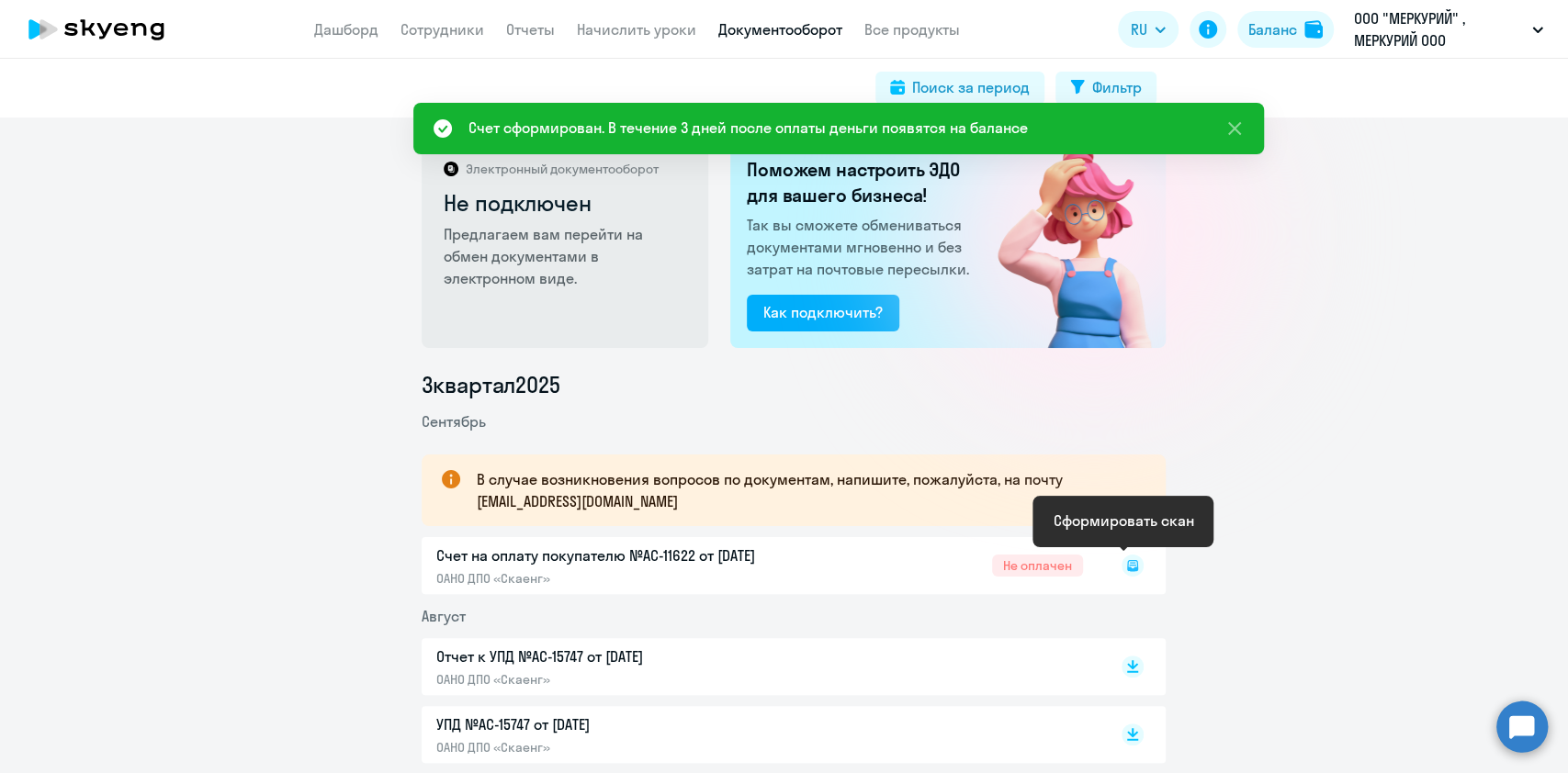
click at [1122, 569] on rect at bounding box center [1132, 565] width 22 height 22
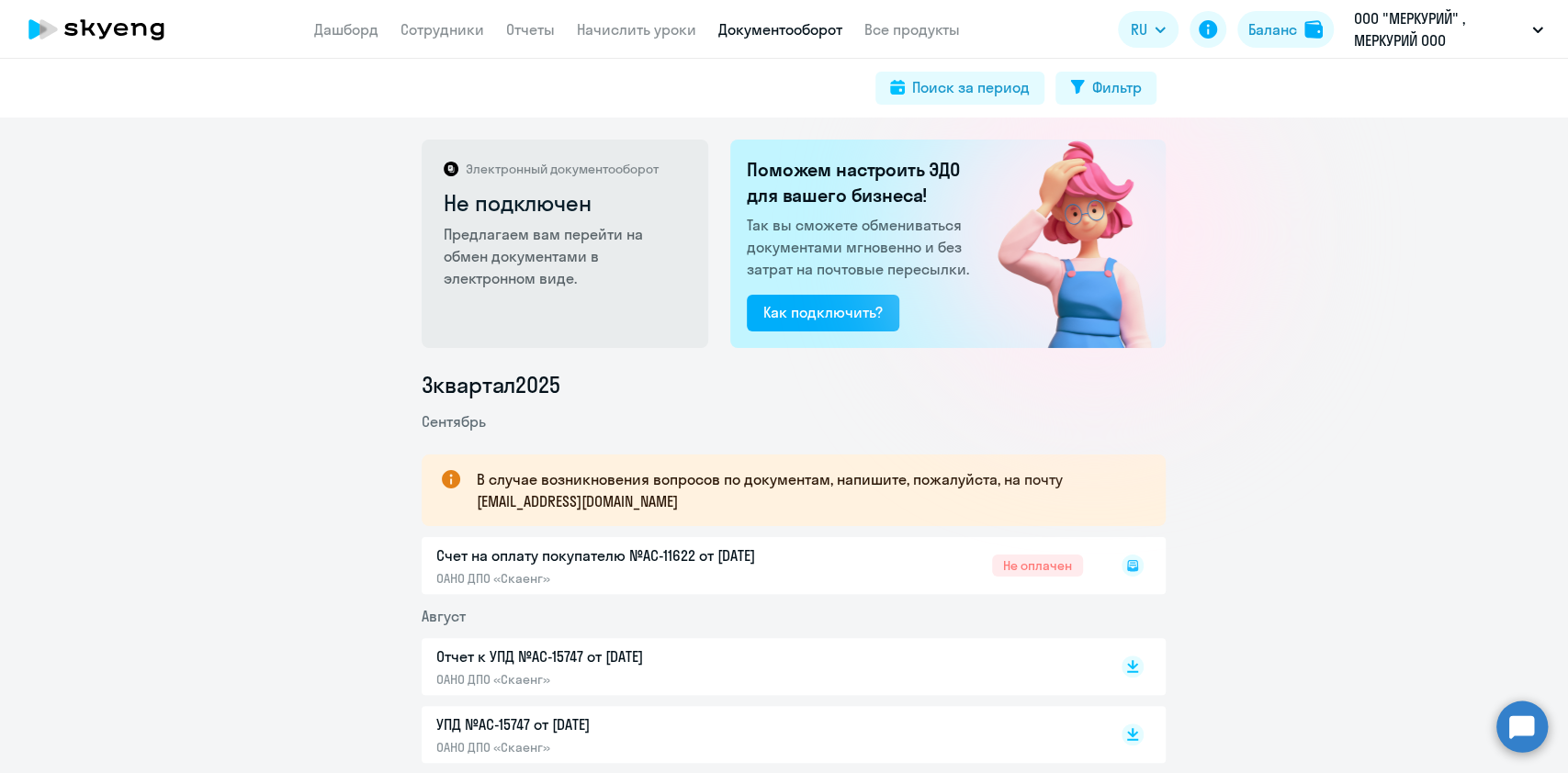
click at [672, 570] on div "Счет на оплату покупателю №AC-11622 от [DATE] ОАНО ДПО «Скаенг» Не оплачен" at bounding box center [794, 566] width 744 height 57
click at [634, 553] on p "Счет на оплату покупателю №AC-11622 от [DATE]" at bounding box center [629, 555] width 386 height 22
